Goal: Task Accomplishment & Management: Manage account settings

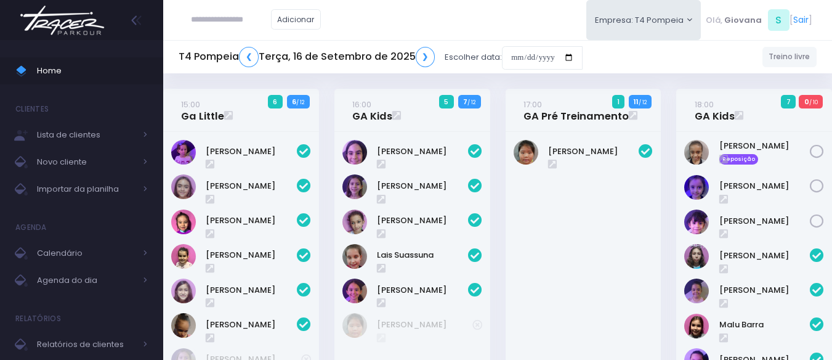
scroll to position [510, 0]
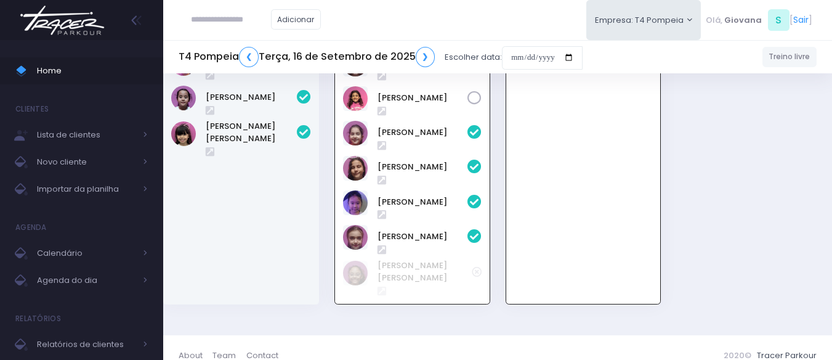
paste input "**********"
click at [249, 19] on input "**********" at bounding box center [231, 19] width 80 height 23
drag, startPoint x: 225, startPoint y: 18, endPoint x: 245, endPoint y: 23, distance: 20.2
click at [225, 18] on input "**********" at bounding box center [231, 19] width 80 height 23
type input "*********"
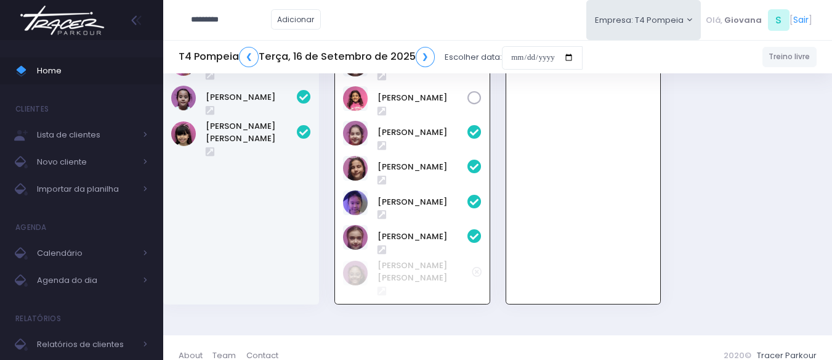
click input "submit" at bounding box center [0, 0] width 0 height 0
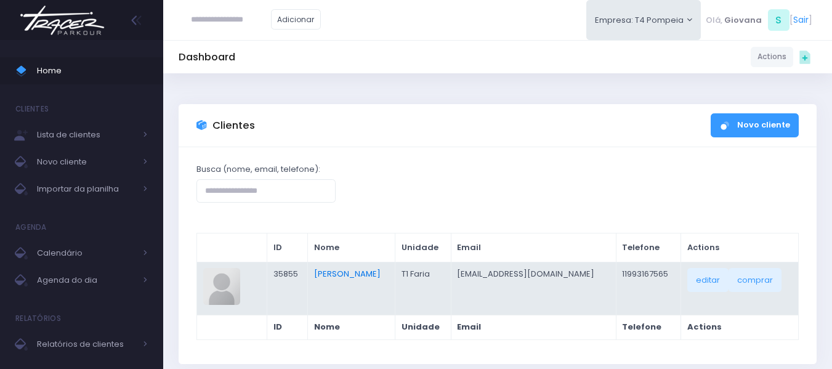
click at [360, 277] on link "[PERSON_NAME]" at bounding box center [347, 274] width 67 height 12
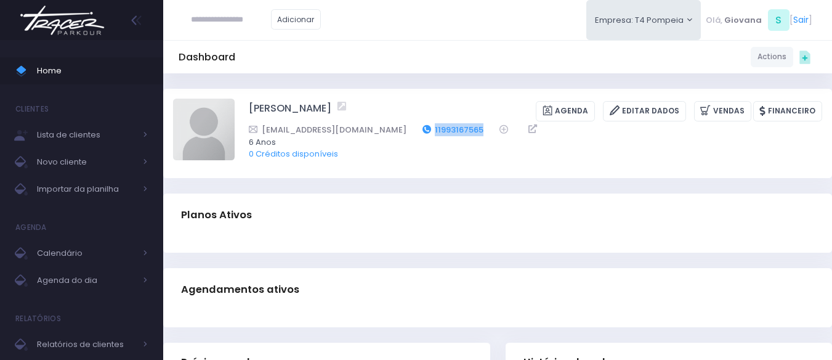
drag, startPoint x: 450, startPoint y: 131, endPoint x: 389, endPoint y: 129, distance: 60.4
click at [389, 129] on div "evigiometti@hotmail.com 11993167565" at bounding box center [527, 129] width 557 height 13
copy link "11993167565"
drag, startPoint x: 70, startPoint y: 51, endPoint x: 70, endPoint y: 59, distance: 8.0
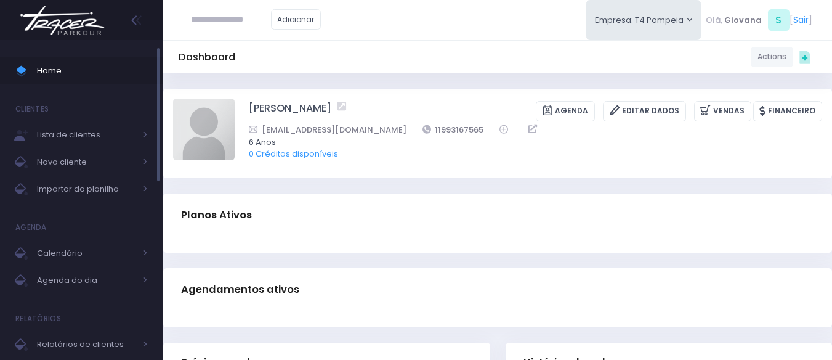
click at [67, 71] on span "Home" at bounding box center [92, 71] width 111 height 16
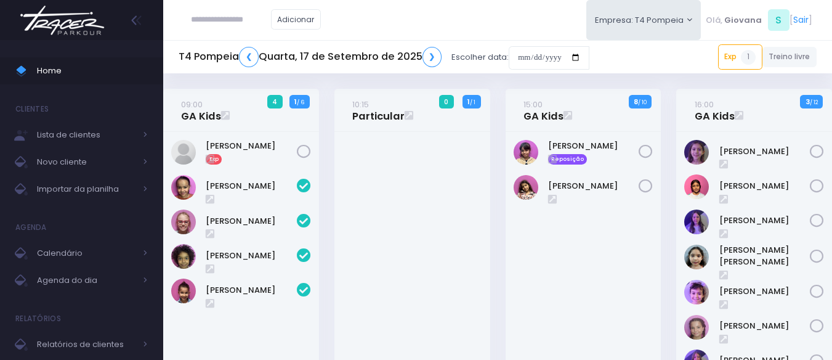
scroll to position [246, 0]
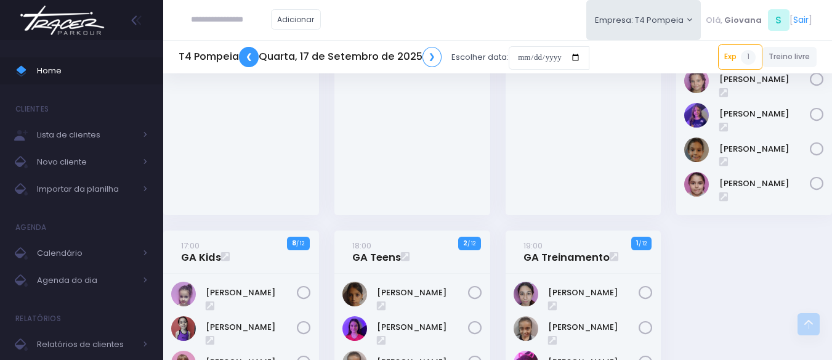
click at [254, 58] on link "❮" at bounding box center [249, 57] width 20 height 20
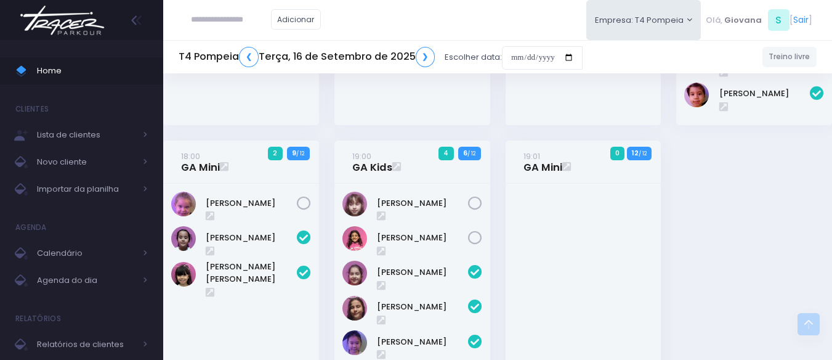
scroll to position [431, 0]
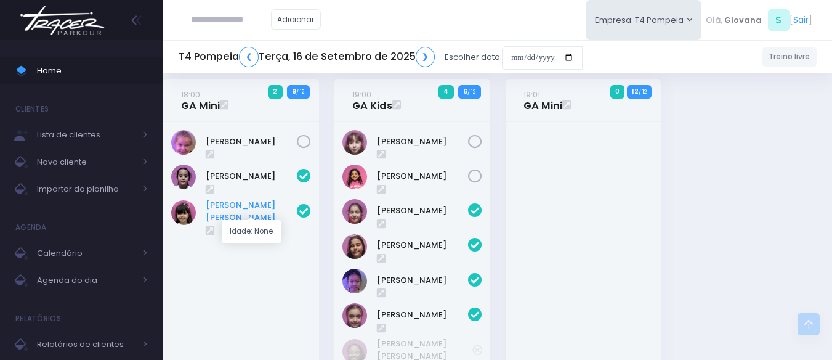
click at [241, 213] on link "Maria Eduarda" at bounding box center [251, 211] width 91 height 24
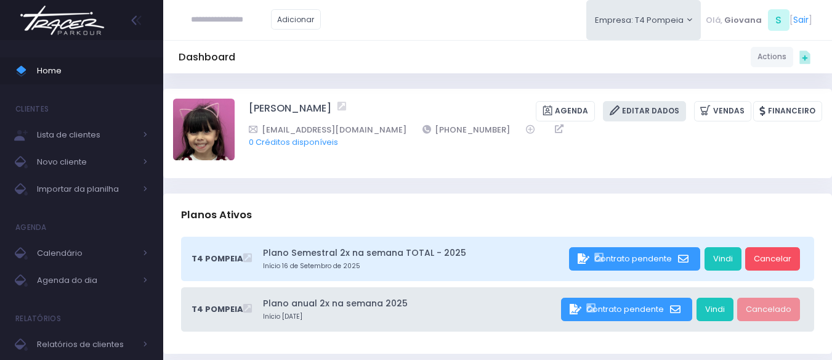
click at [661, 101] on link "Editar Dados" at bounding box center [644, 111] width 83 height 20
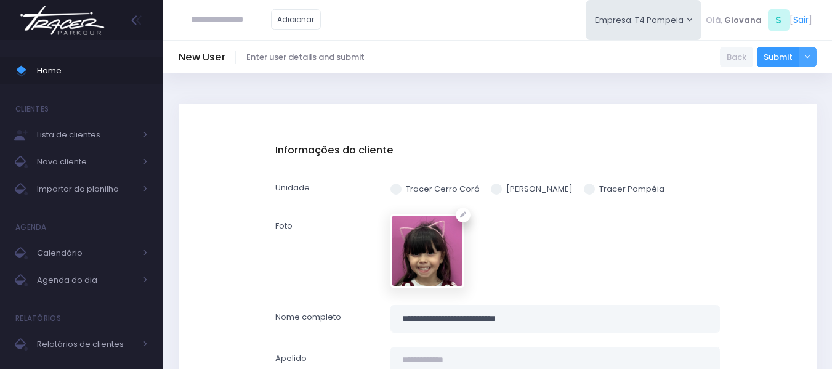
scroll to position [185, 0]
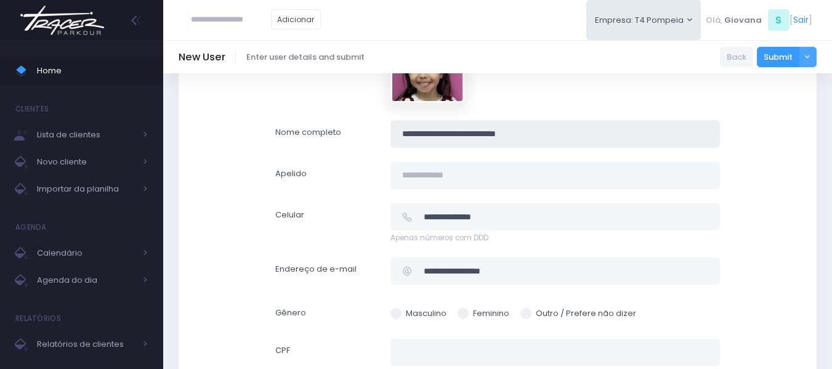
drag, startPoint x: 561, startPoint y: 132, endPoint x: 509, endPoint y: 132, distance: 51.7
click at [509, 132] on input "**********" at bounding box center [556, 134] width 330 height 28
click at [495, 179] on input "text" at bounding box center [556, 176] width 330 height 28
paste input "********"
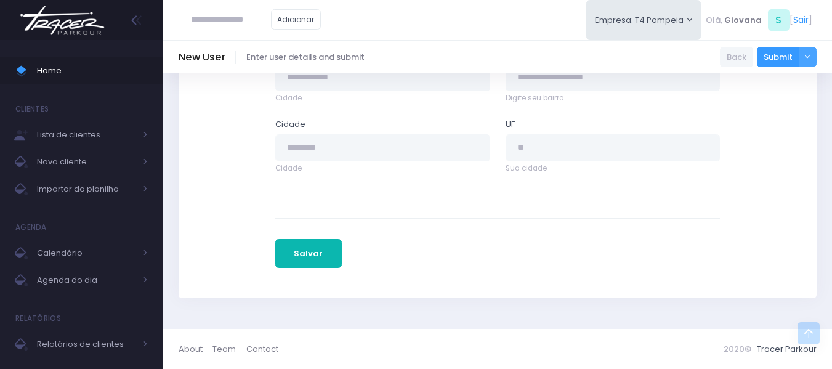
type input "**********"
click at [322, 255] on button "Salvar" at bounding box center [308, 254] width 67 height 30
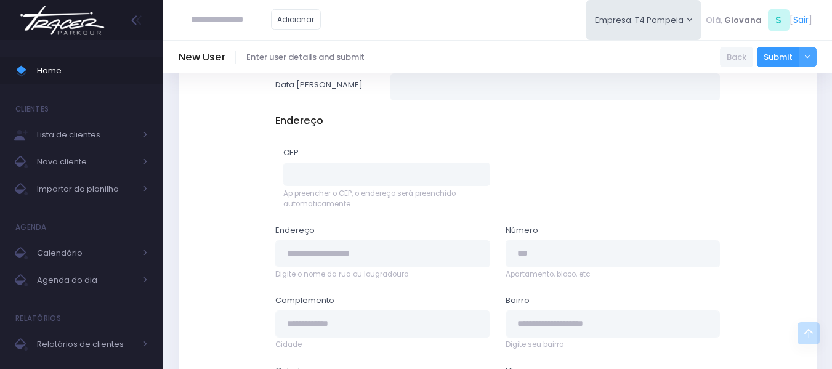
scroll to position [245, 0]
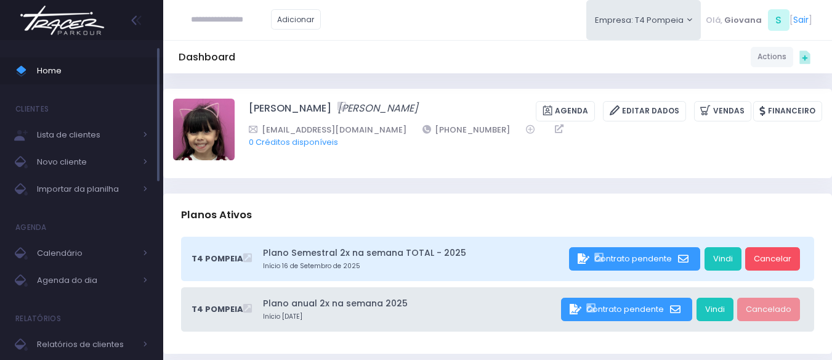
click at [44, 74] on span "Home" at bounding box center [92, 71] width 111 height 16
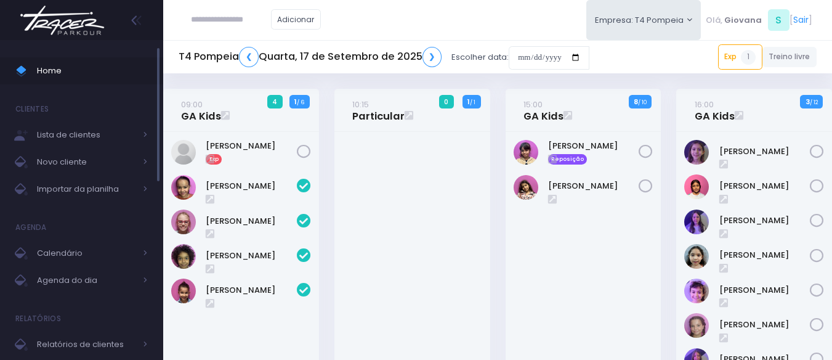
click at [83, 77] on span "Home" at bounding box center [92, 71] width 111 height 16
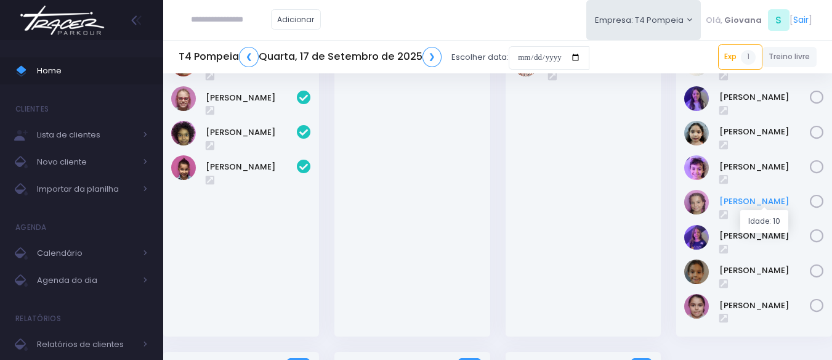
click at [755, 205] on link "Paolla Guerreiro" at bounding box center [764, 201] width 91 height 12
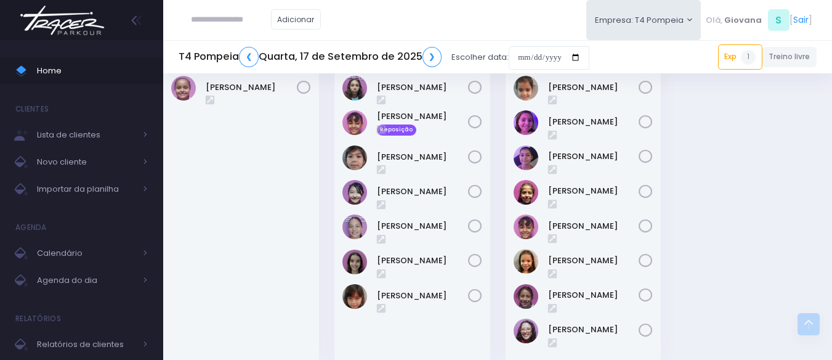
scroll to position [628, 0]
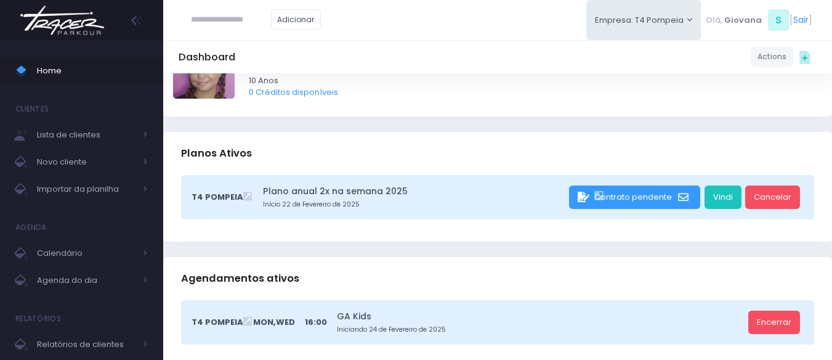
scroll to position [185, 0]
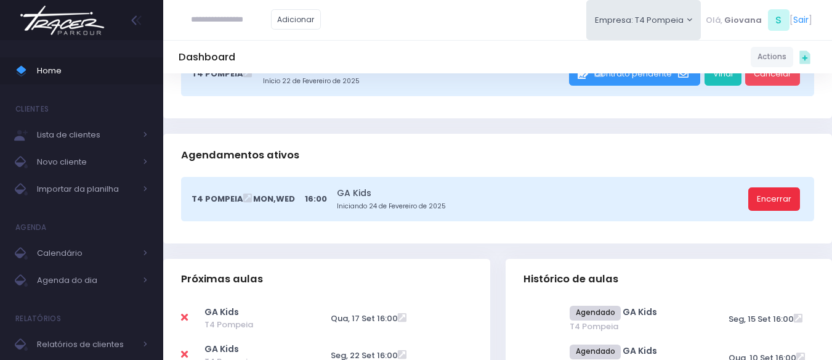
click at [775, 196] on link "Encerrar" at bounding box center [774, 198] width 52 height 23
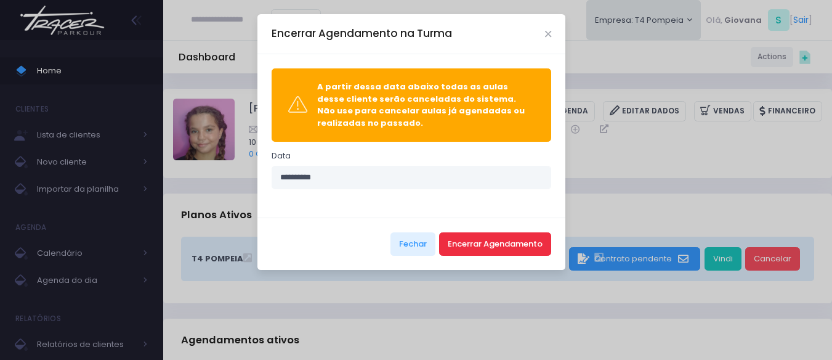
click at [530, 245] on button "Encerrar Agendamento" at bounding box center [495, 243] width 112 height 23
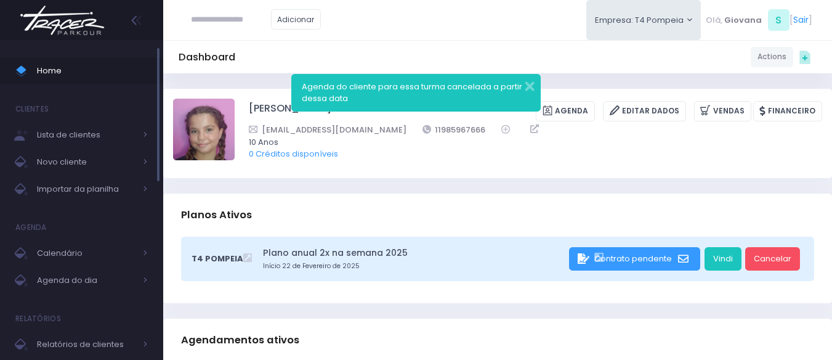
click at [92, 65] on span "Home" at bounding box center [92, 71] width 111 height 16
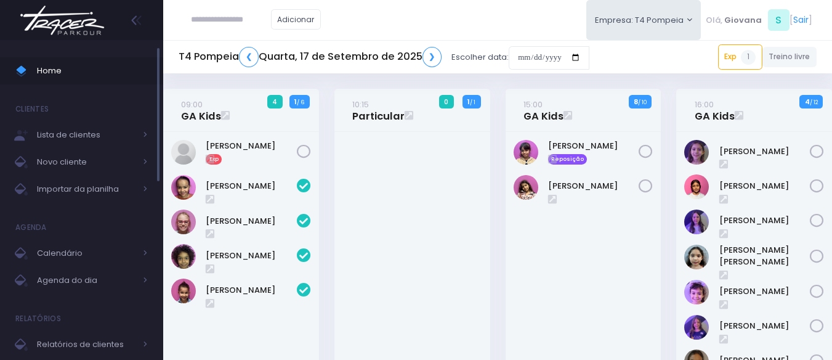
drag, startPoint x: 70, startPoint y: 64, endPoint x: 64, endPoint y: 67, distance: 6.9
click at [71, 64] on span "Home" at bounding box center [92, 71] width 111 height 16
click at [59, 73] on span "Home" at bounding box center [92, 71] width 111 height 16
